Goal: Task Accomplishment & Management: Manage account settings

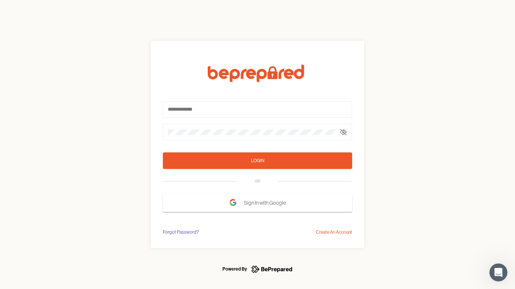
click at [257, 145] on form "Login OR Sign In with Google" at bounding box center [257, 138] width 189 height 148
click at [343, 132] on icon at bounding box center [343, 132] width 6 height 6
click at [257, 161] on div "Login" at bounding box center [257, 161] width 13 height 8
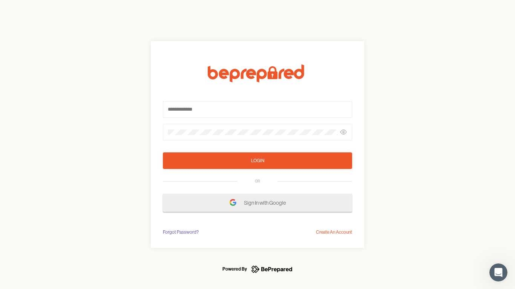
click at [257, 203] on span "Sign In with Google" at bounding box center [267, 203] width 46 height 14
click at [180, 232] on div "Forgot Password?" at bounding box center [181, 233] width 36 height 8
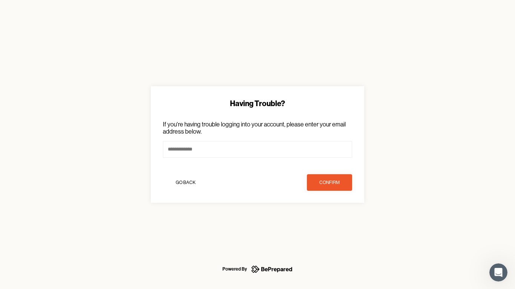
click at [334, 232] on div "Having Trouble? If you're having trouble logging into your account, please ente…" at bounding box center [257, 144] width 515 height 289
click at [498, 273] on icon "Open Intercom Messenger" at bounding box center [498, 273] width 12 height 12
